Goal: Task Accomplishment & Management: Use online tool/utility

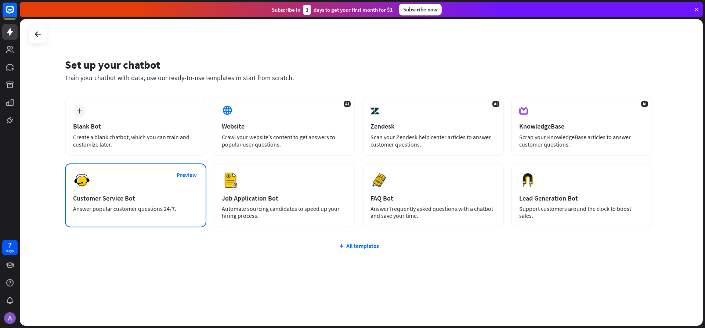
click at [132, 199] on div "Customer Service Bot" at bounding box center [135, 198] width 125 height 8
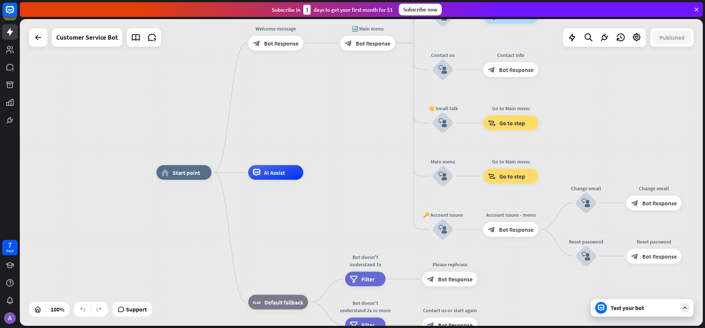
drag, startPoint x: 352, startPoint y: 127, endPoint x: 361, endPoint y: 179, distance: 52.8
drag, startPoint x: 361, startPoint y: 189, endPoint x: 361, endPoint y: 141, distance: 48.4
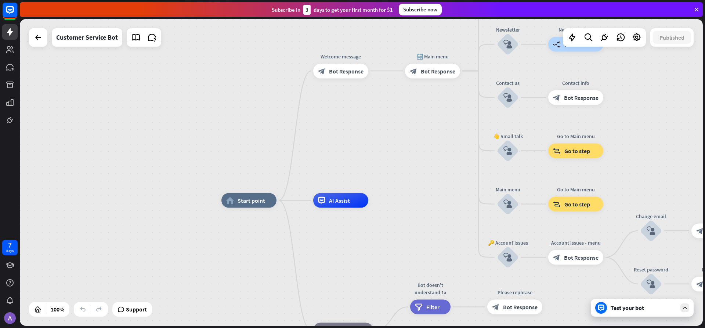
drag, startPoint x: 361, startPoint y: 141, endPoint x: 426, endPoint y: 169, distance: 70.7
click at [426, 169] on div "home_2 Start point Welcome message block_bot_response Bot Response 🔙 Main menu …" at bounding box center [361, 172] width 683 height 306
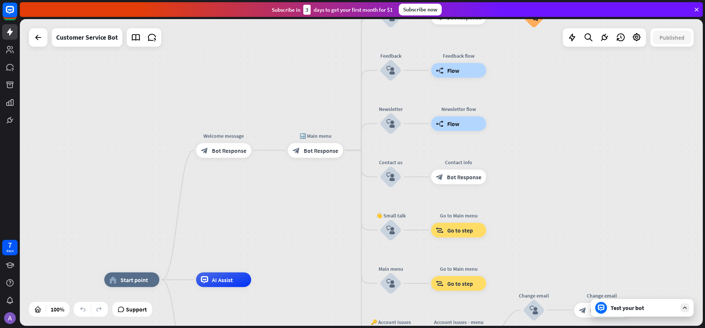
drag, startPoint x: 452, startPoint y: 160, endPoint x: 335, endPoint y: 239, distance: 141.4
click at [335, 239] on div "home_2 Start point Welcome message block_bot_response Bot Response 🔙 Main menu …" at bounding box center [361, 172] width 683 height 306
click at [6, 31] on icon at bounding box center [10, 32] width 9 height 9
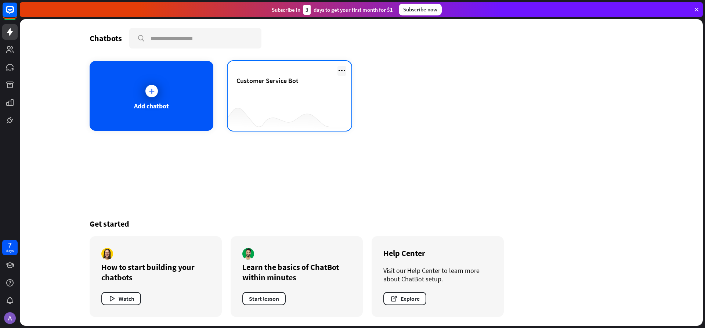
click at [342, 72] on icon at bounding box center [341, 70] width 9 height 9
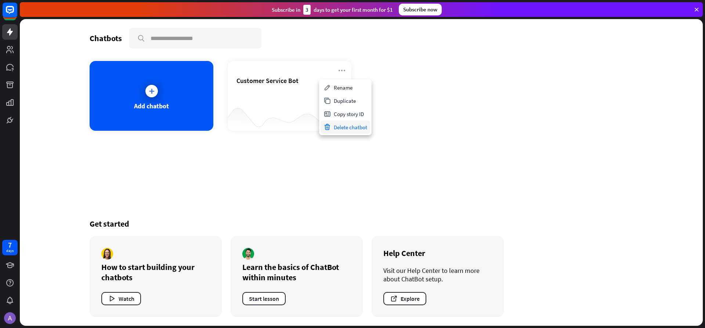
click at [350, 130] on div "Delete chatbot" at bounding box center [345, 126] width 50 height 13
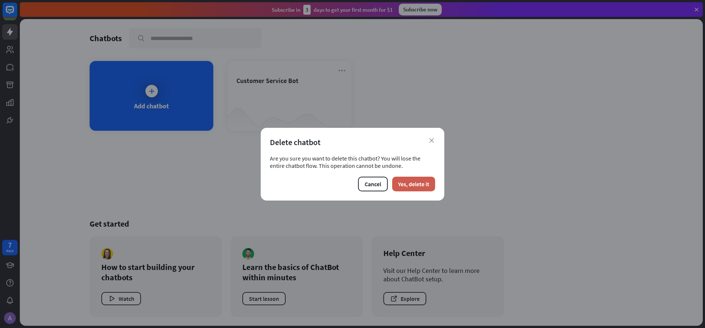
click at [412, 182] on button "Yes, delete it" at bounding box center [413, 184] width 43 height 15
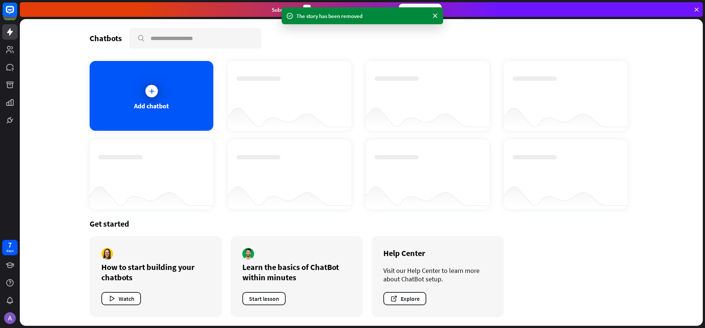
click at [154, 102] on div "Add chatbot" at bounding box center [151, 106] width 35 height 8
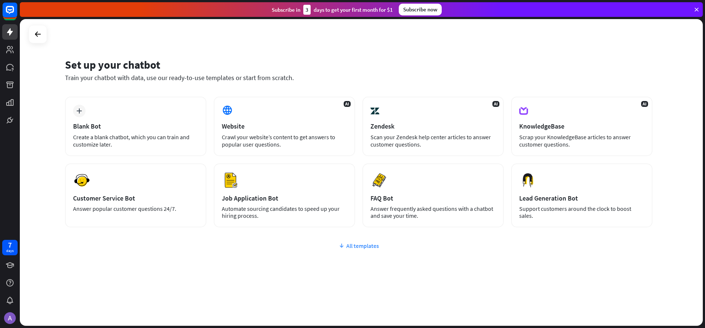
click at [356, 246] on div "All templates" at bounding box center [358, 245] width 587 height 7
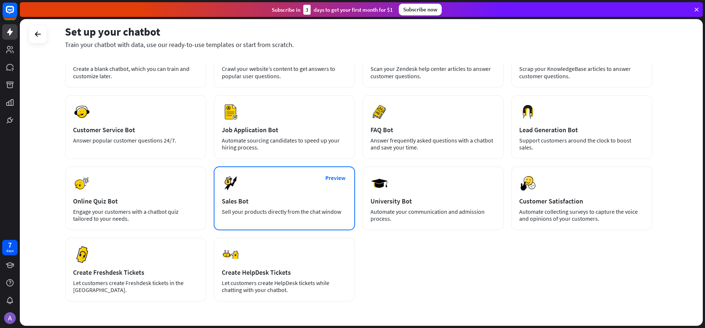
scroll to position [73, 0]
